Goal: Information Seeking & Learning: Learn about a topic

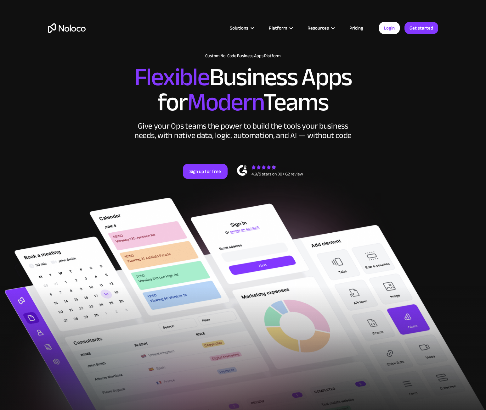
click at [352, 28] on link "Pricing" at bounding box center [356, 28] width 30 height 8
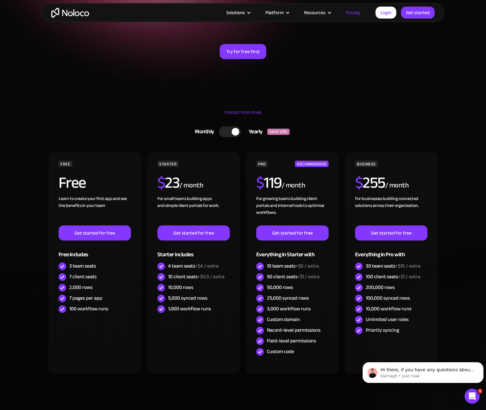
click at [226, 132] on div at bounding box center [230, 131] width 22 height 11
click at [231, 133] on div at bounding box center [232, 131] width 22 height 11
